Goal: Task Accomplishment & Management: Manage account settings

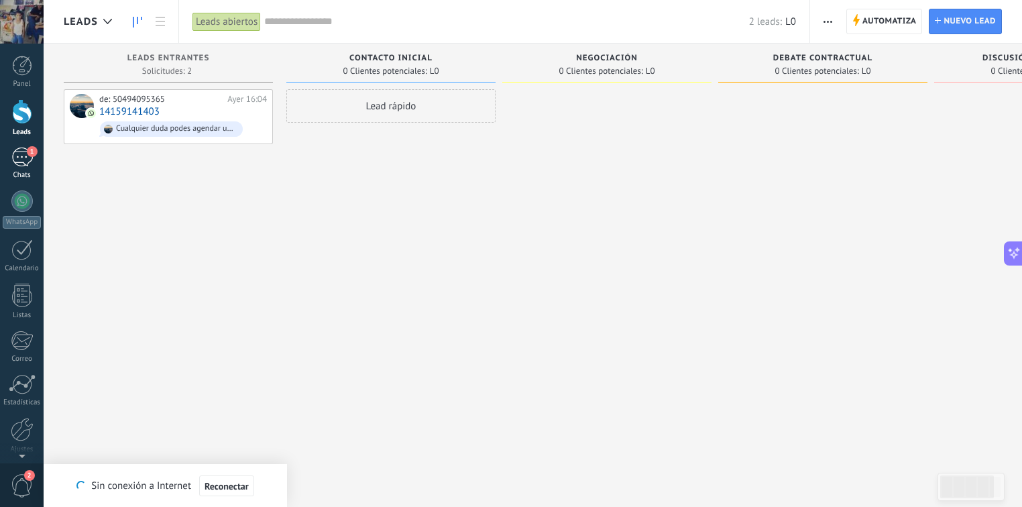
click at [21, 156] on div "1" at bounding box center [21, 157] width 21 height 19
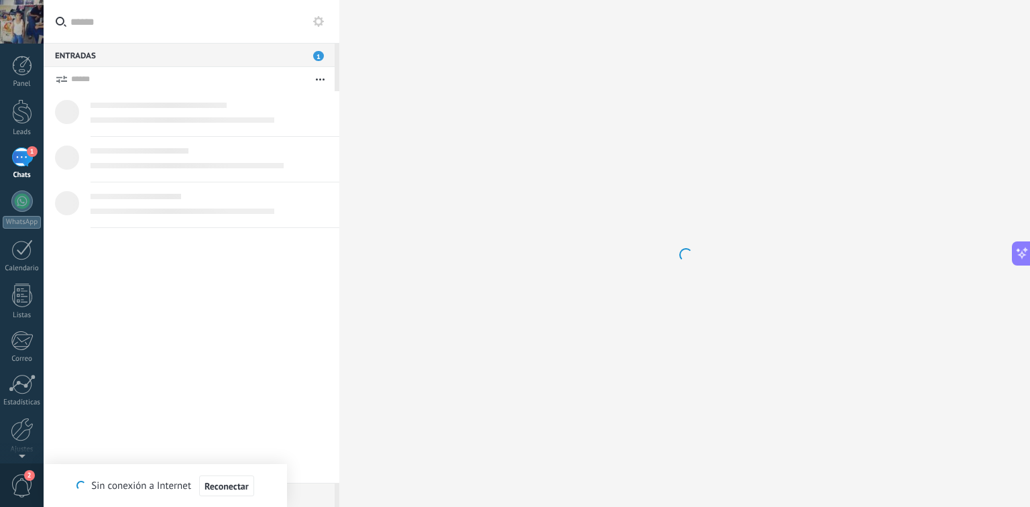
scroll to position [1856, 0]
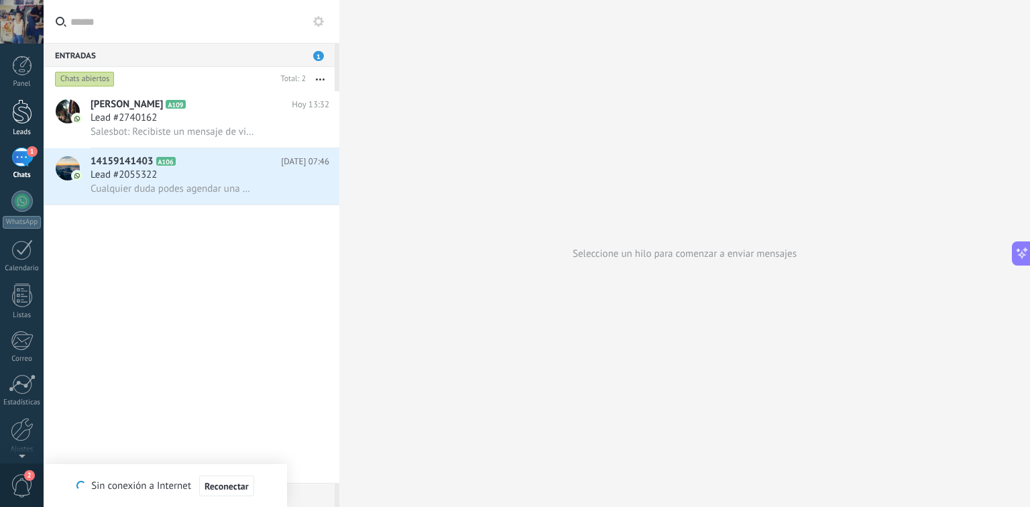
click at [21, 113] on div at bounding box center [22, 111] width 20 height 25
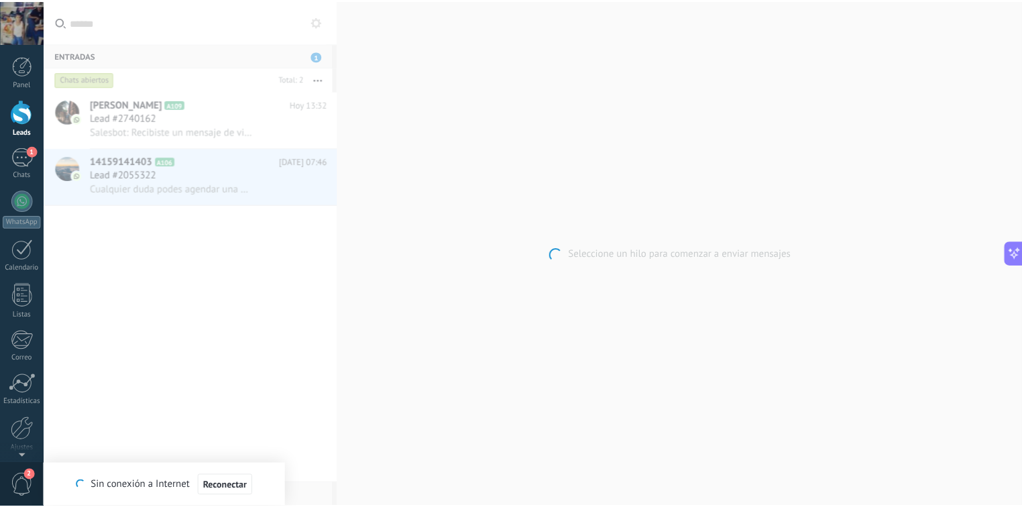
scroll to position [1825, 0]
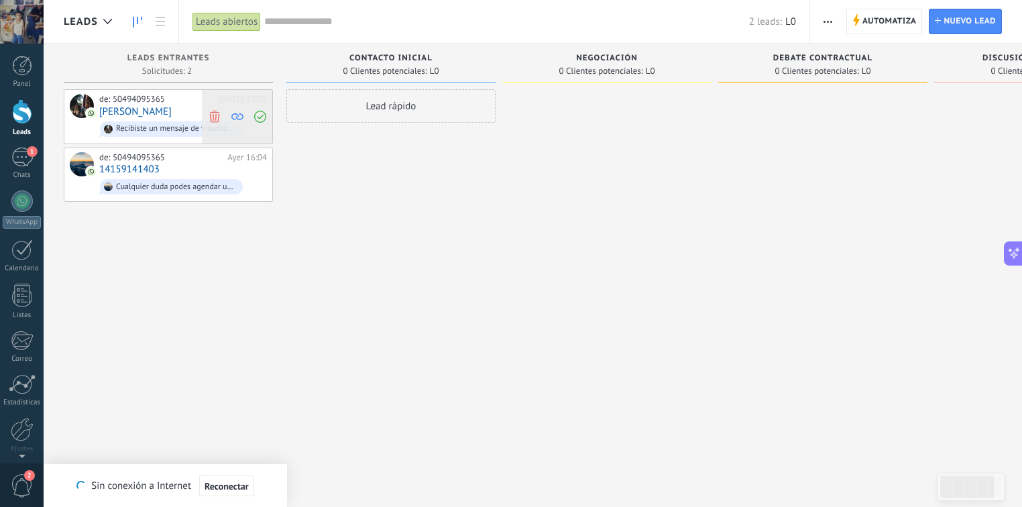
click at [217, 115] on icon at bounding box center [215, 116] width 12 height 12
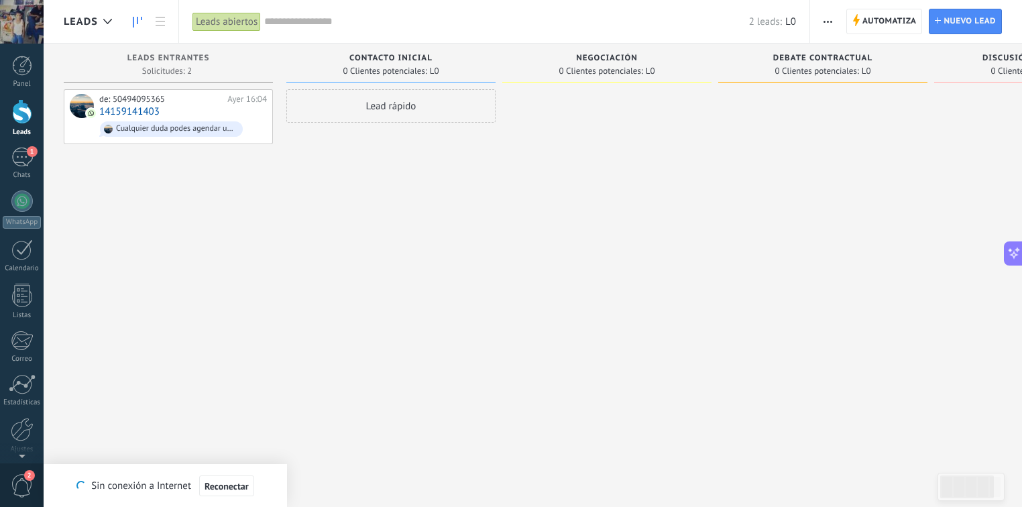
click at [409, 155] on div "Lead rápido" at bounding box center [390, 255] width 209 height 332
click at [227, 485] on span "Reconectar" at bounding box center [227, 486] width 44 height 9
click at [329, 293] on div "Lead rápido" at bounding box center [390, 255] width 209 height 332
